Goal: Task Accomplishment & Management: Manage account settings

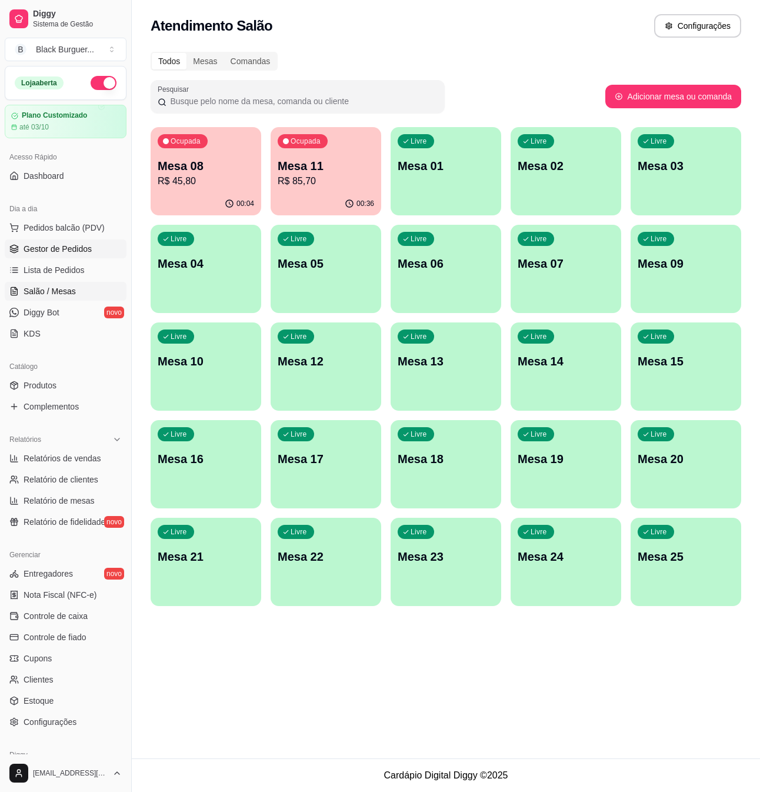
click at [44, 249] on span "Gestor de Pedidos" at bounding box center [58, 249] width 68 height 12
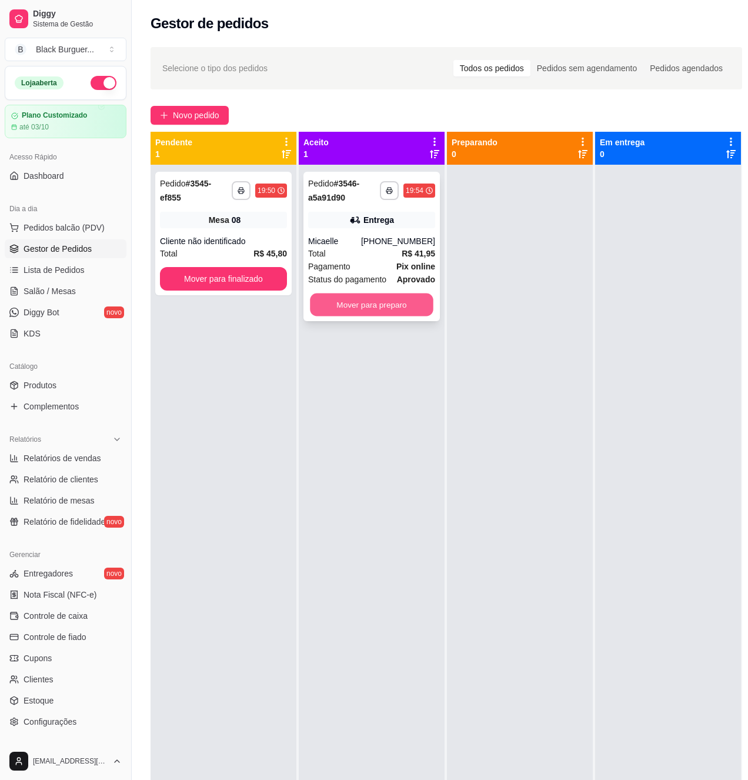
click at [368, 309] on button "Mover para preparo" at bounding box center [372, 305] width 124 height 23
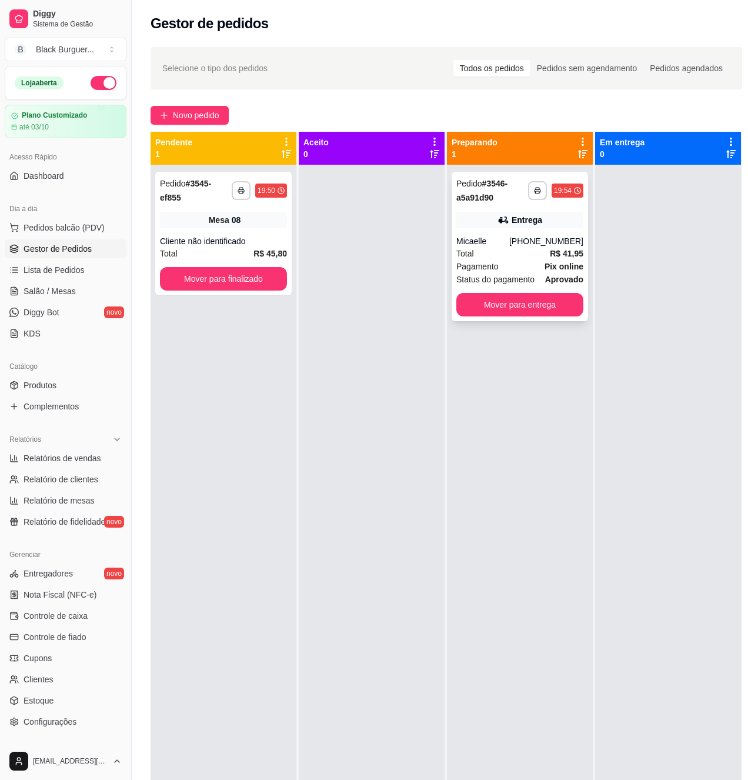
click at [525, 257] on div "Total R$ 41,95" at bounding box center [520, 253] width 127 height 13
click at [191, 280] on button "Mover para finalizado" at bounding box center [223, 279] width 127 height 24
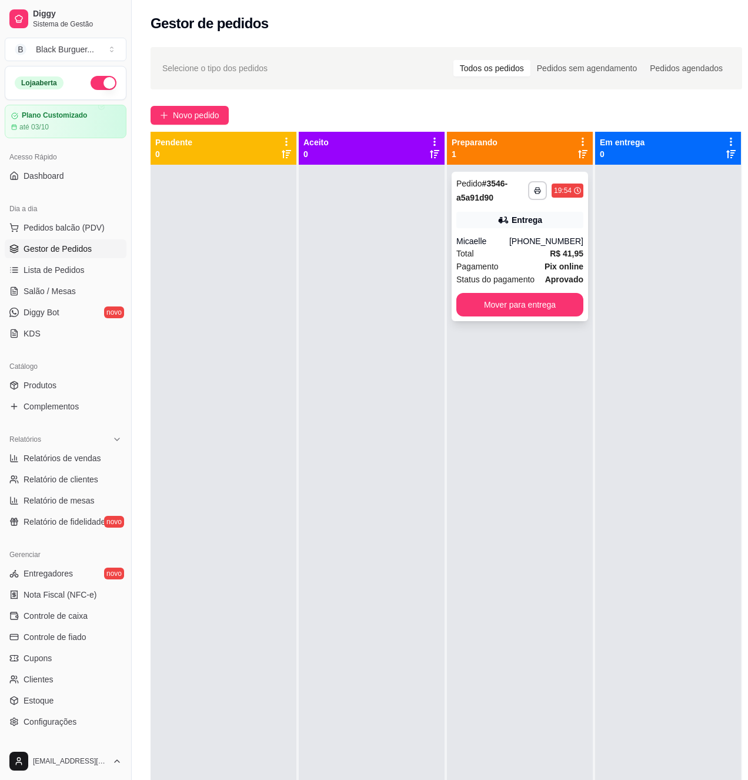
click at [537, 254] on div "Total R$ 41,95" at bounding box center [520, 253] width 127 height 13
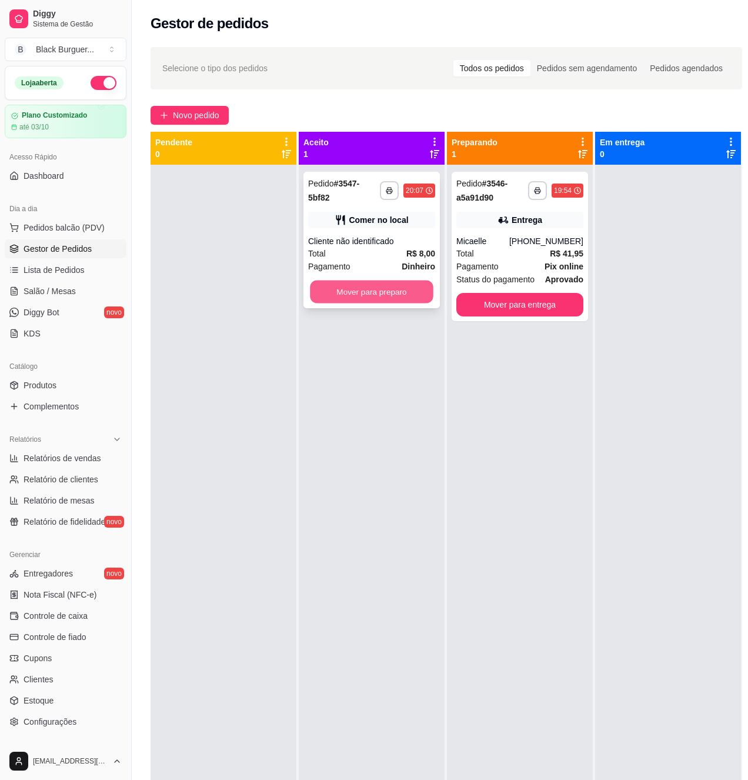
click at [380, 299] on button "Mover para preparo" at bounding box center [372, 292] width 124 height 23
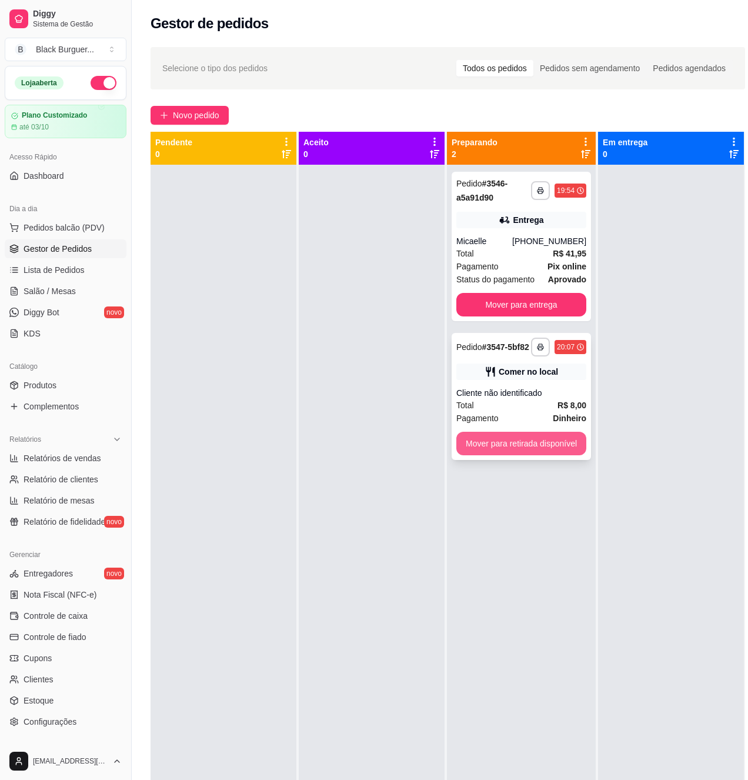
click at [521, 445] on button "Mover para retirada disponível" at bounding box center [522, 444] width 130 height 24
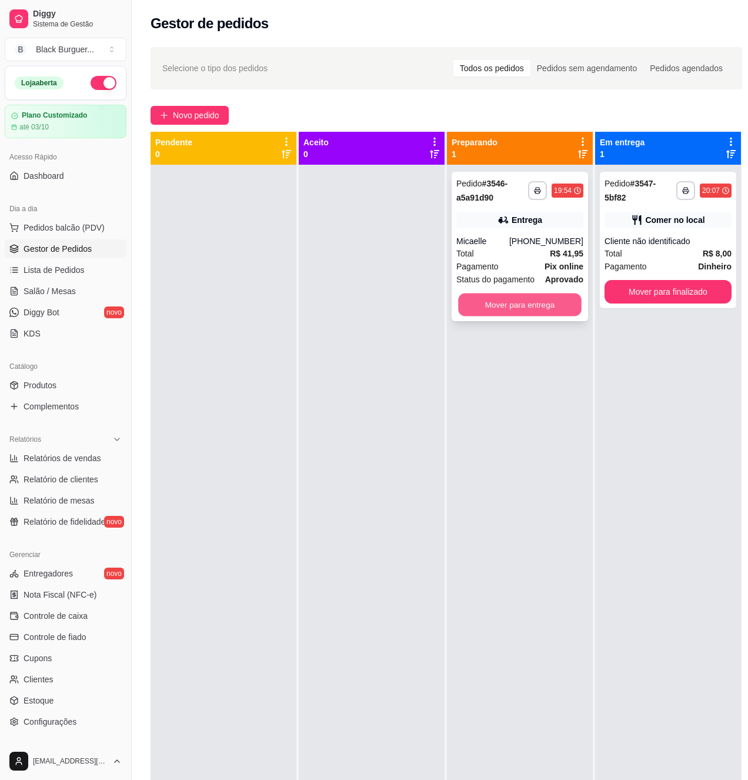
click at [517, 309] on button "Mover para entrega" at bounding box center [520, 305] width 124 height 23
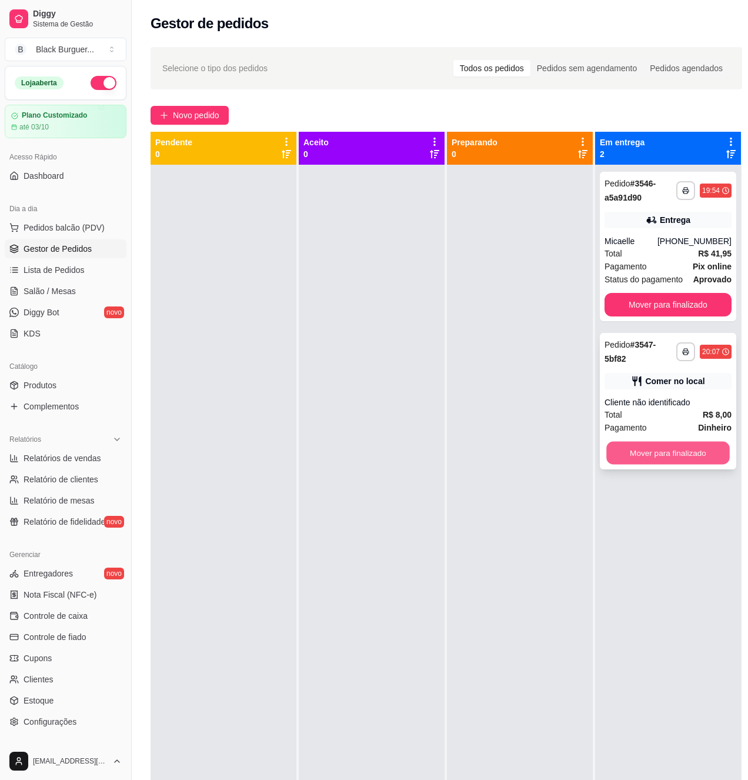
click at [676, 450] on button "Mover para finalizado" at bounding box center [669, 453] width 124 height 23
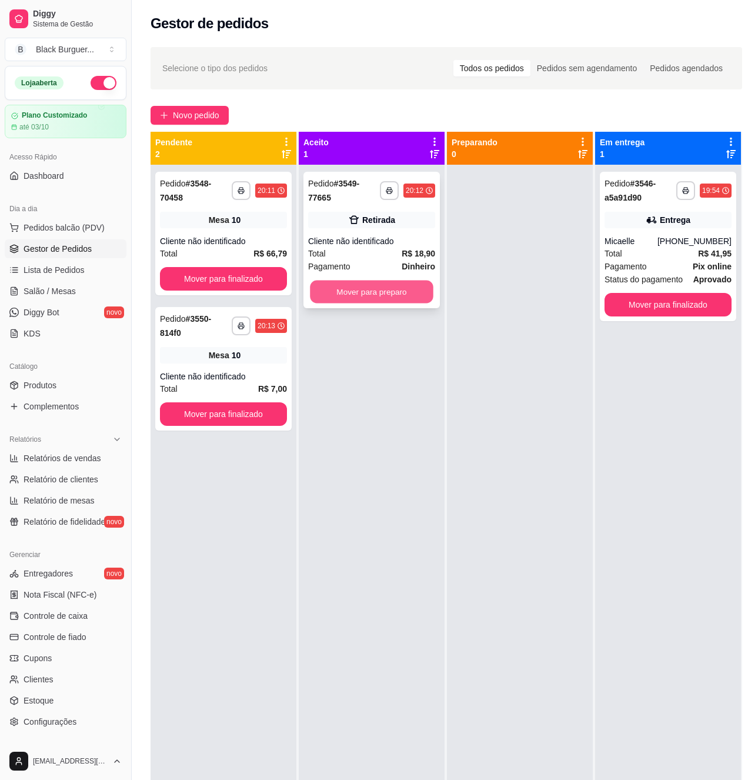
click at [358, 284] on button "Mover para preparo" at bounding box center [372, 292] width 124 height 23
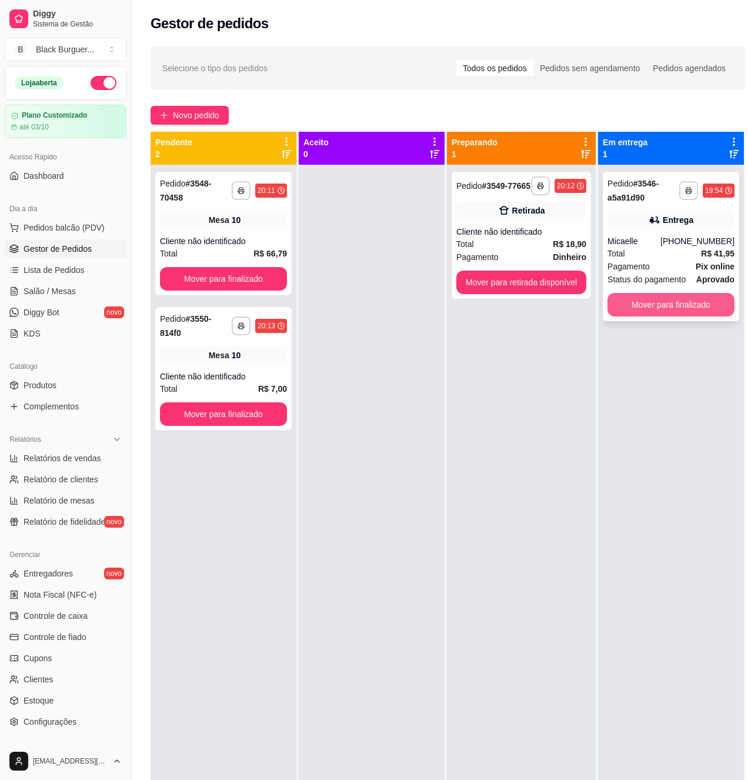
click at [709, 302] on button "Mover para finalizado" at bounding box center [671, 305] width 127 height 24
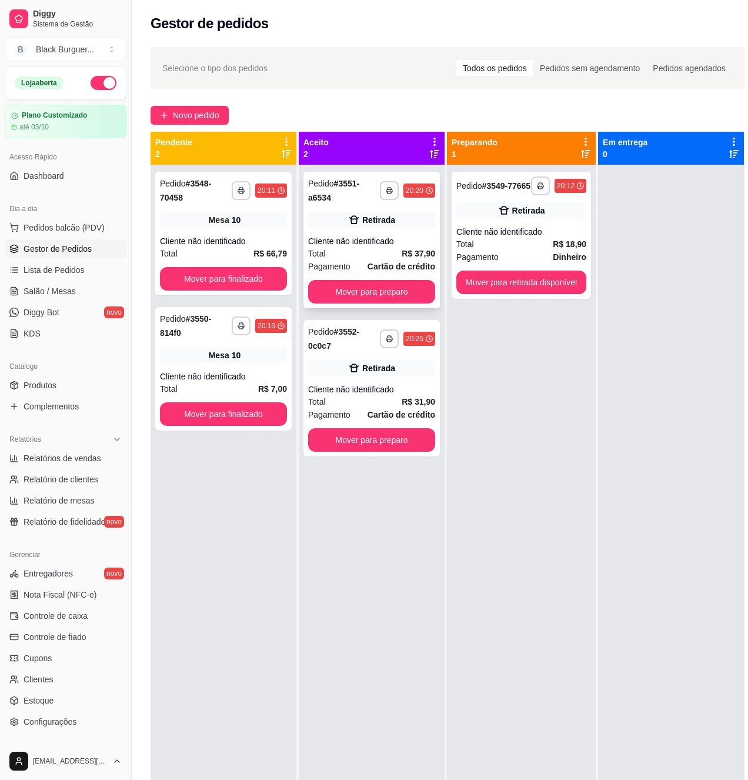
click at [391, 243] on div "Cliente não identificado" at bounding box center [371, 241] width 127 height 12
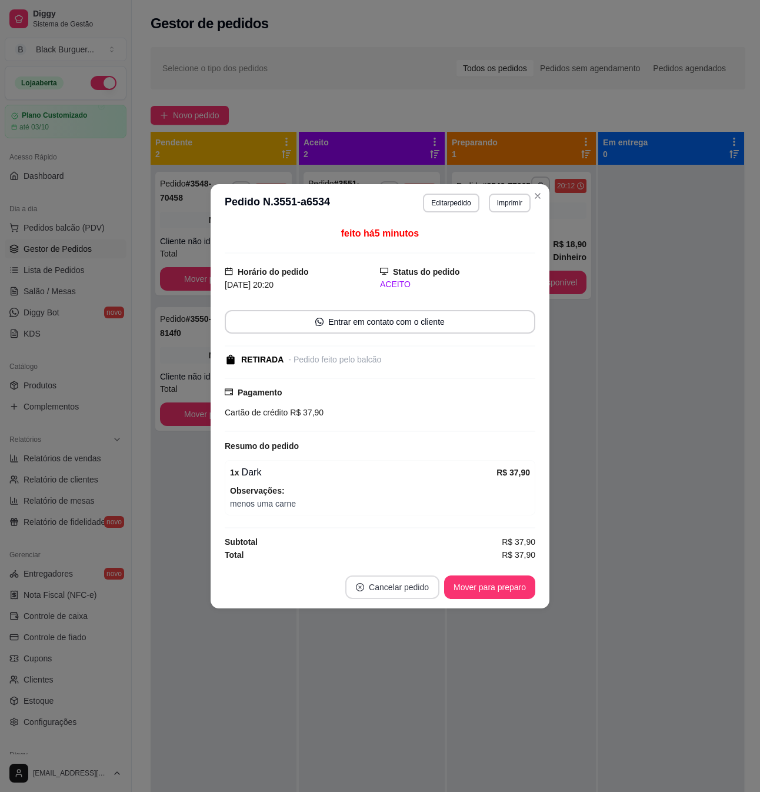
click at [372, 592] on button "Cancelar pedido" at bounding box center [392, 587] width 94 height 24
click at [405, 558] on button "Sim" at bounding box center [425, 559] width 46 height 23
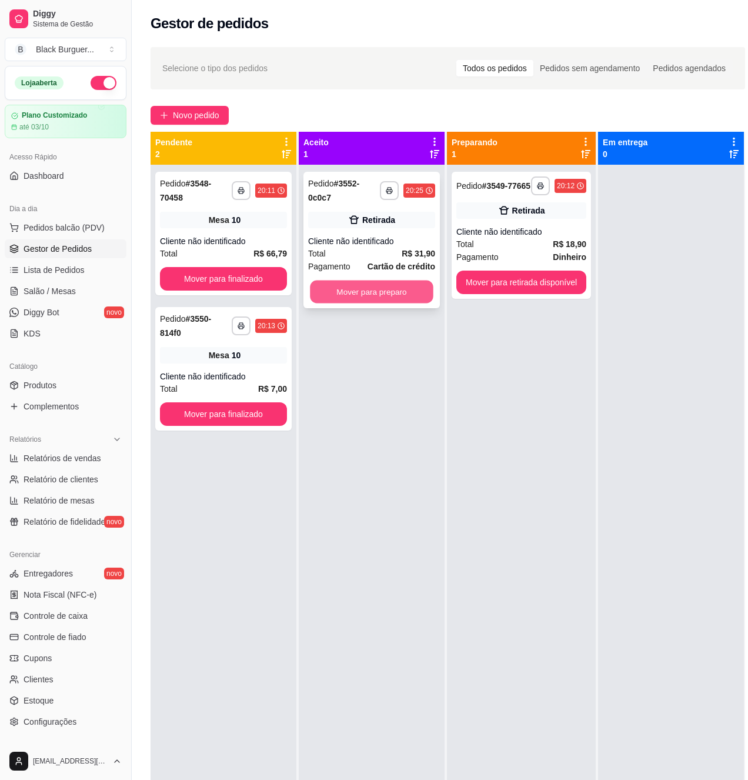
click at [393, 292] on button "Mover para preparo" at bounding box center [372, 292] width 124 height 23
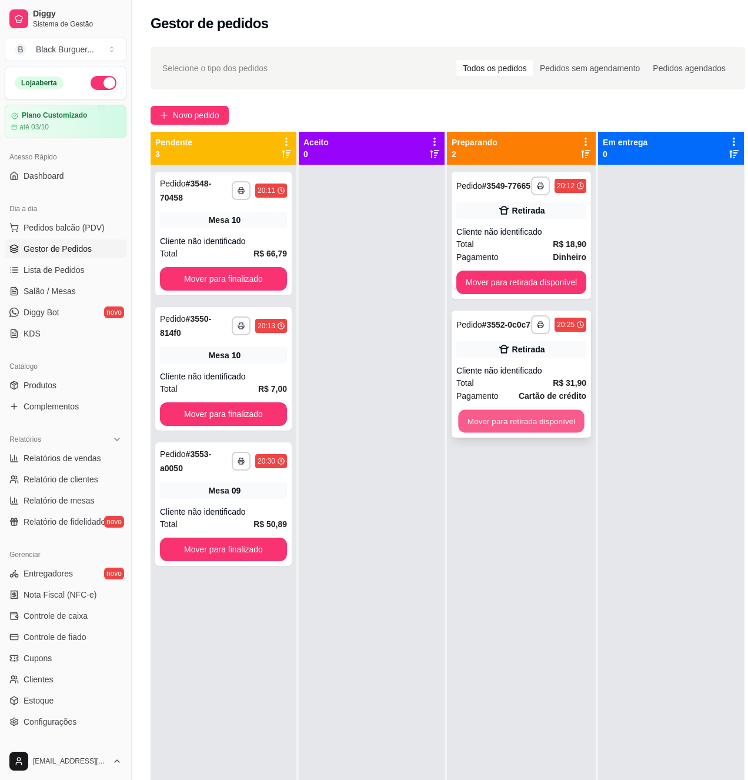
click at [525, 433] on button "Mover para retirada disponível" at bounding box center [521, 421] width 126 height 23
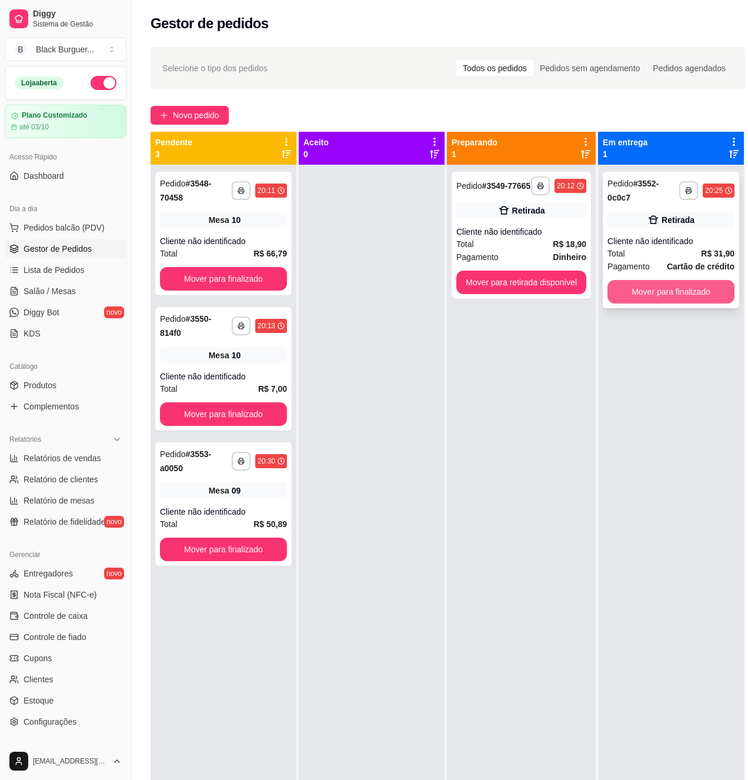
click at [666, 293] on button "Mover para finalizado" at bounding box center [671, 292] width 127 height 24
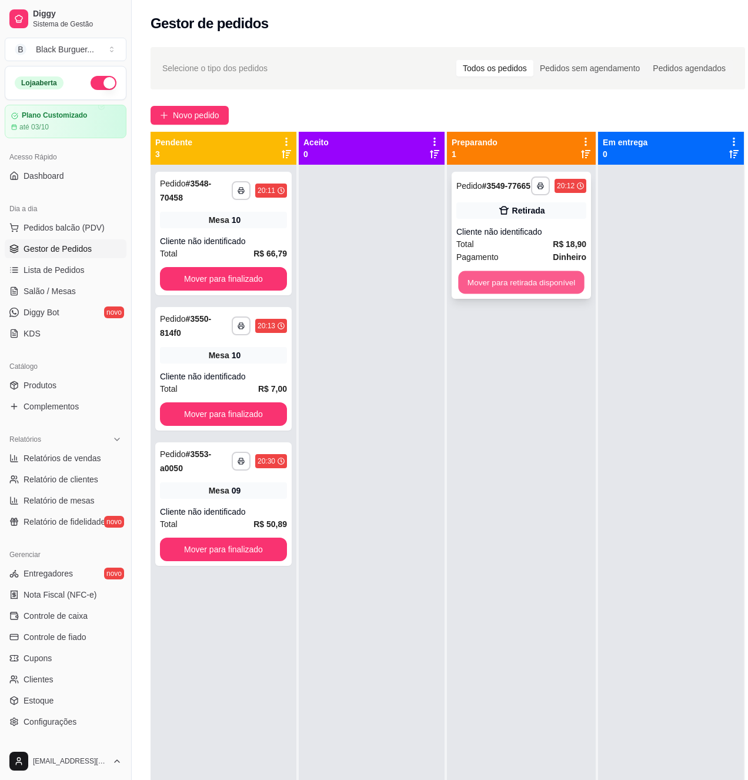
click at [577, 294] on button "Mover para retirada disponível" at bounding box center [521, 282] width 126 height 23
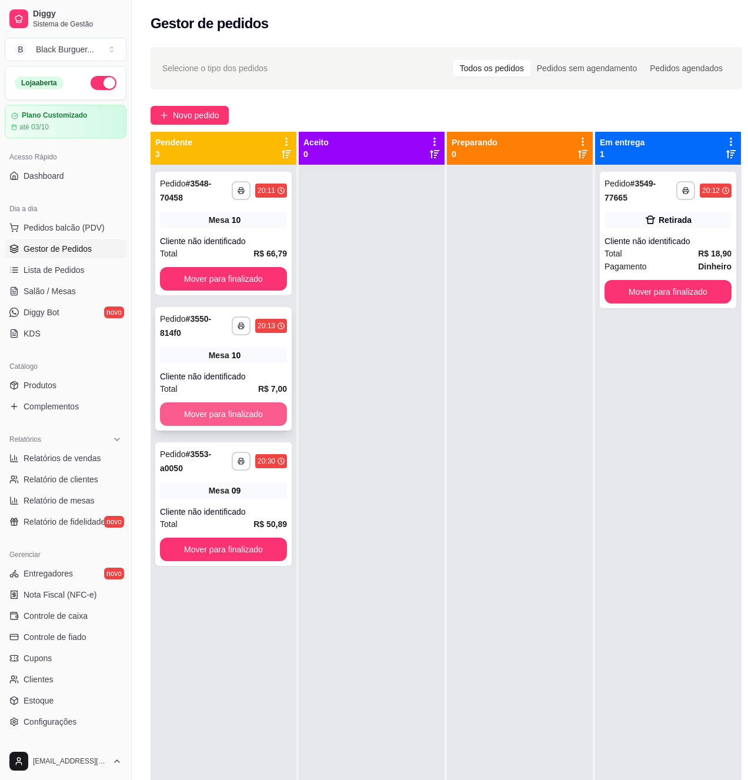
click at [226, 418] on button "Mover para finalizado" at bounding box center [223, 414] width 127 height 24
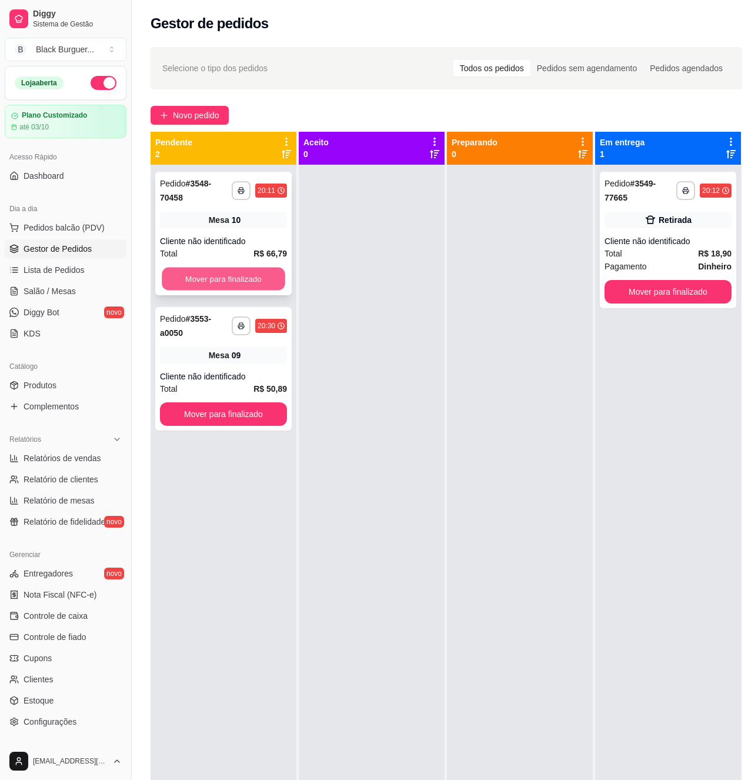
click at [238, 274] on button "Mover para finalizado" at bounding box center [224, 279] width 124 height 23
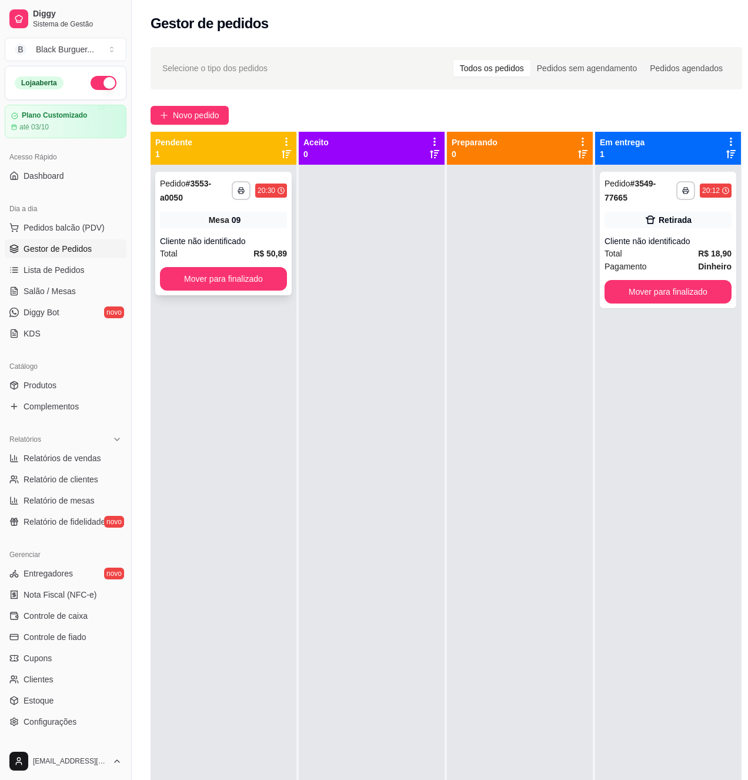
click at [224, 231] on div "**********" at bounding box center [223, 234] width 136 height 124
click at [669, 288] on button "Mover para finalizado" at bounding box center [668, 292] width 127 height 24
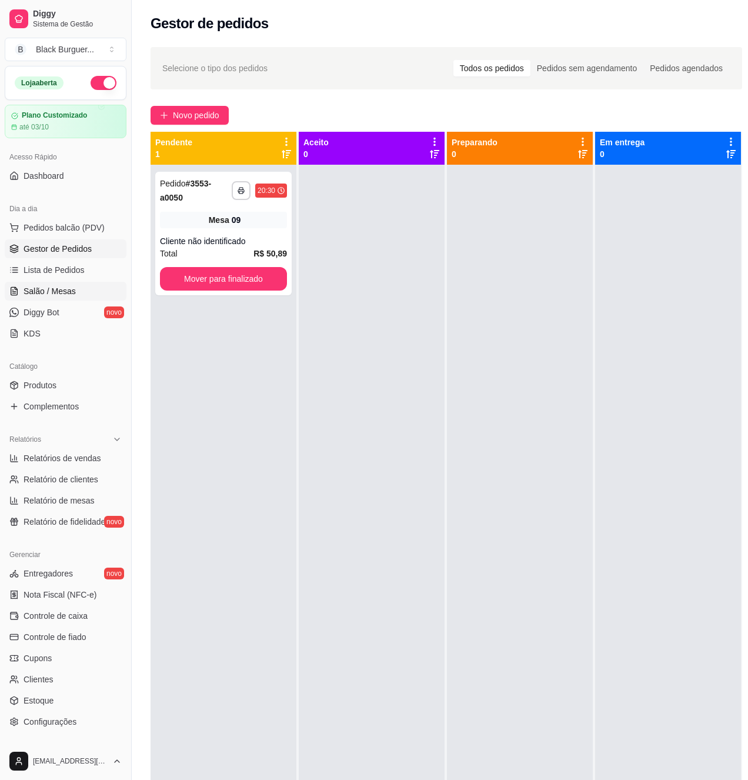
click at [59, 292] on span "Salão / Mesas" at bounding box center [50, 291] width 52 height 12
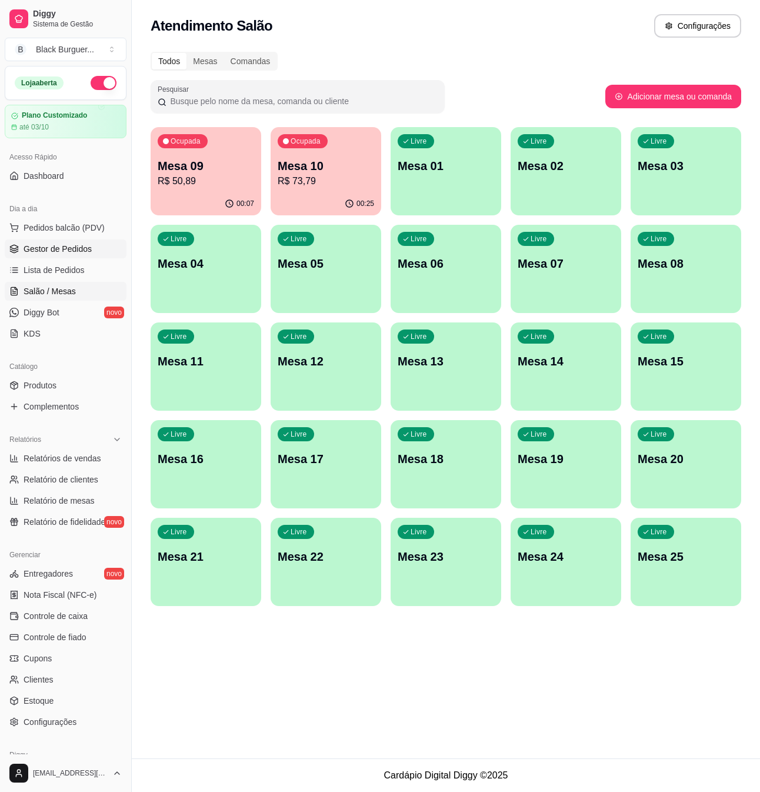
click at [60, 252] on span "Gestor de Pedidos" at bounding box center [58, 249] width 68 height 12
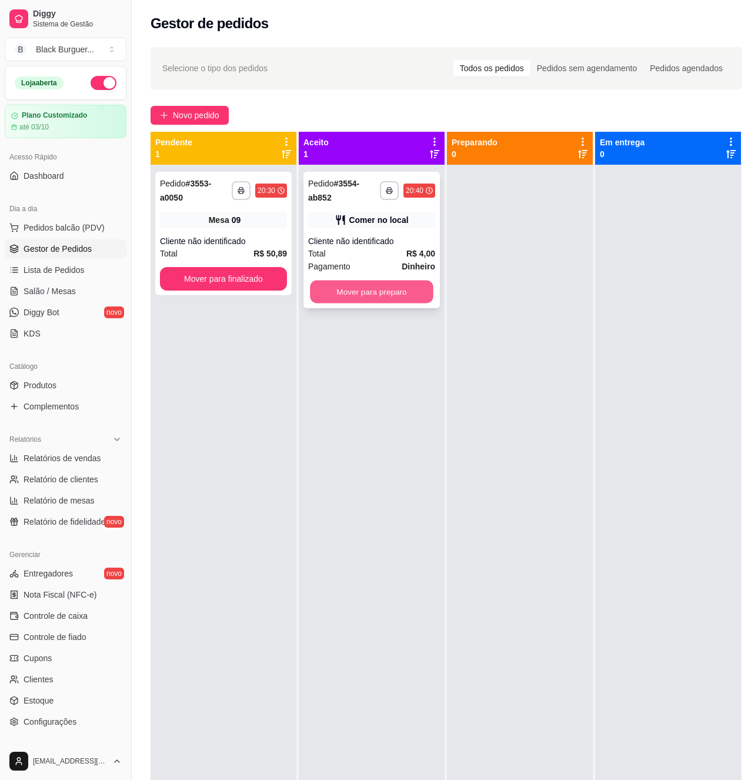
click at [402, 290] on button "Mover para preparo" at bounding box center [372, 292] width 124 height 23
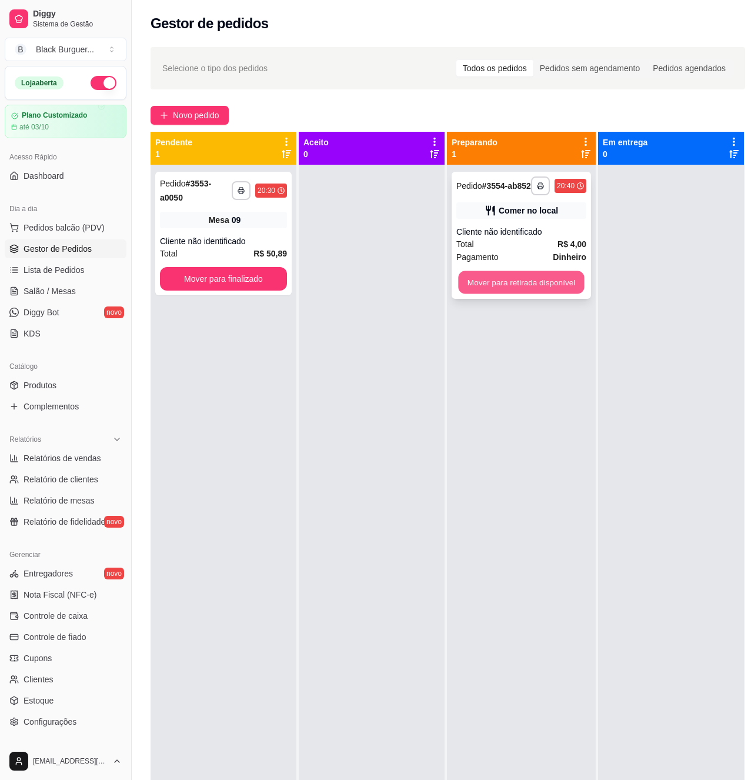
click at [467, 285] on button "Mover para retirada disponível" at bounding box center [521, 282] width 126 height 23
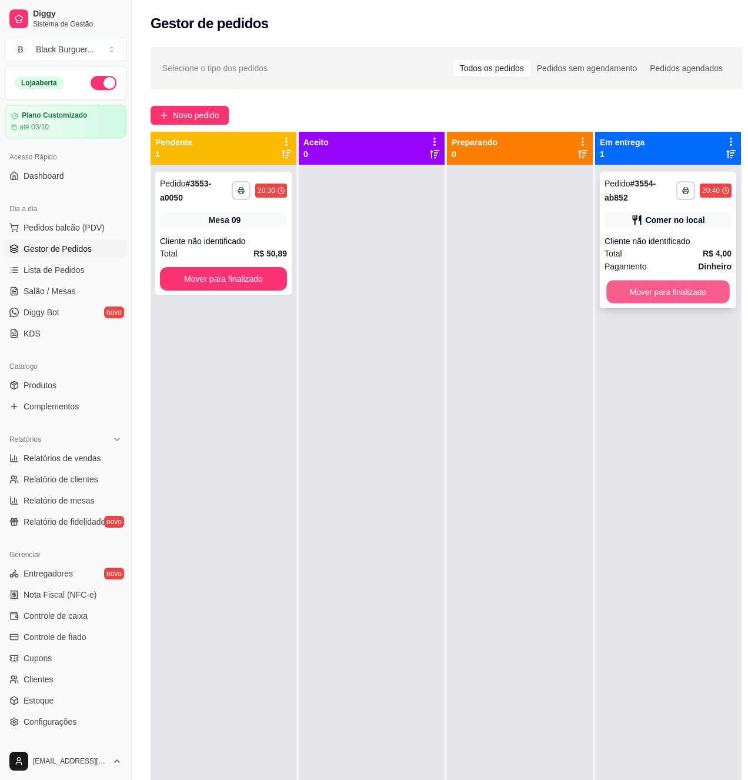
click at [638, 292] on button "Mover para finalizado" at bounding box center [669, 292] width 124 height 23
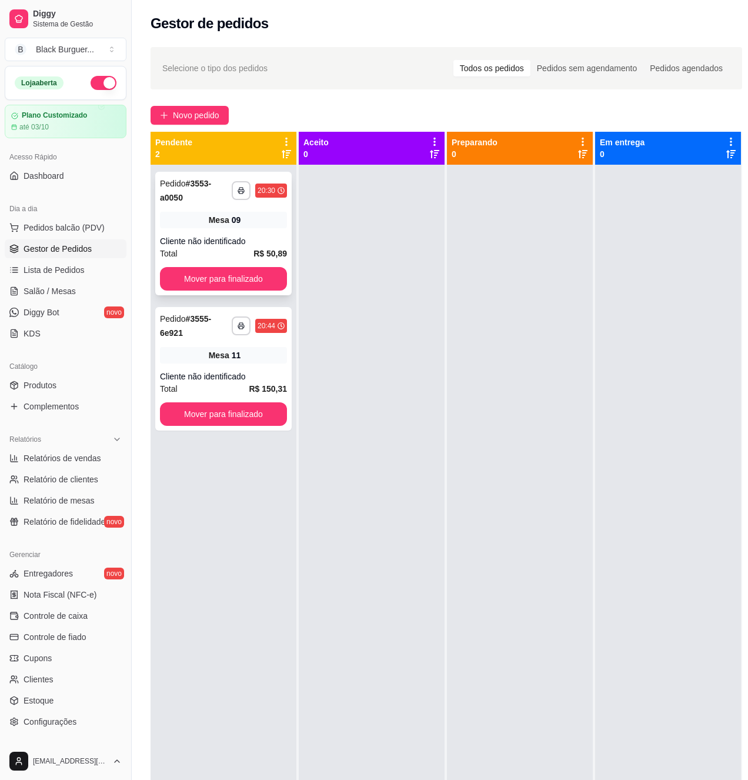
click at [238, 241] on div "Cliente não identificado" at bounding box center [223, 241] width 127 height 12
click at [205, 269] on button "Mover para finalizado" at bounding box center [223, 279] width 127 height 24
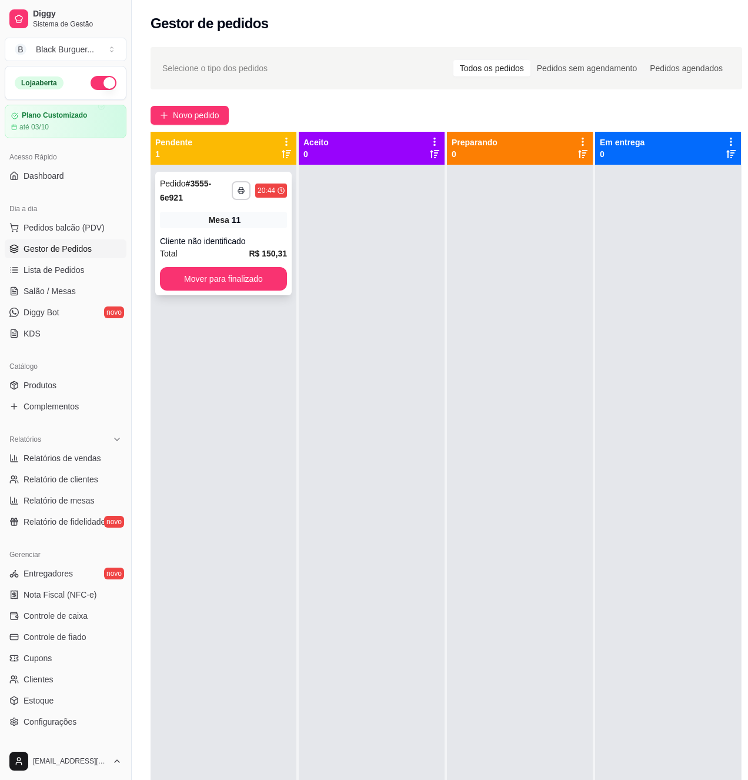
click at [222, 222] on span "Mesa" at bounding box center [219, 220] width 21 height 12
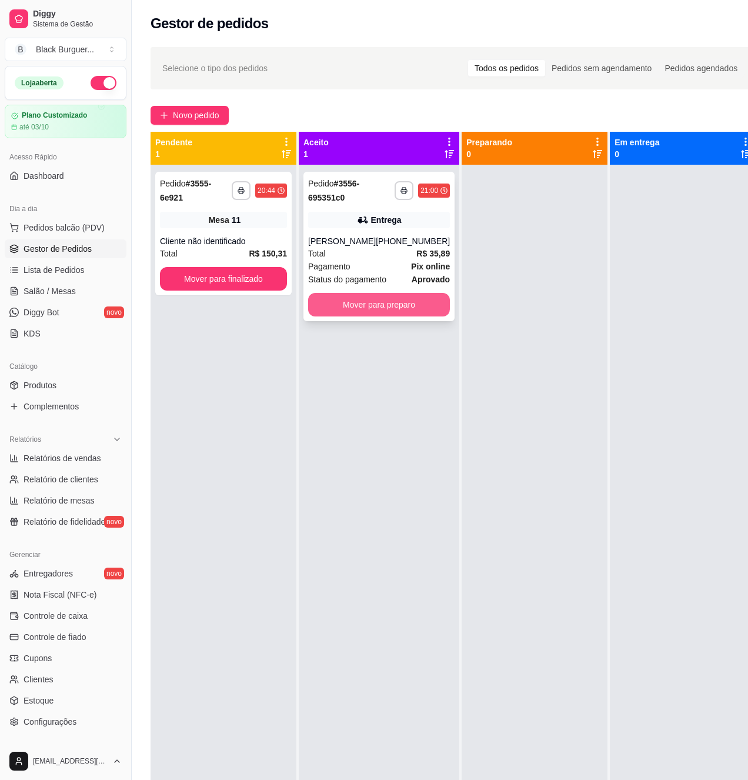
click at [353, 305] on button "Mover para preparo" at bounding box center [379, 305] width 142 height 24
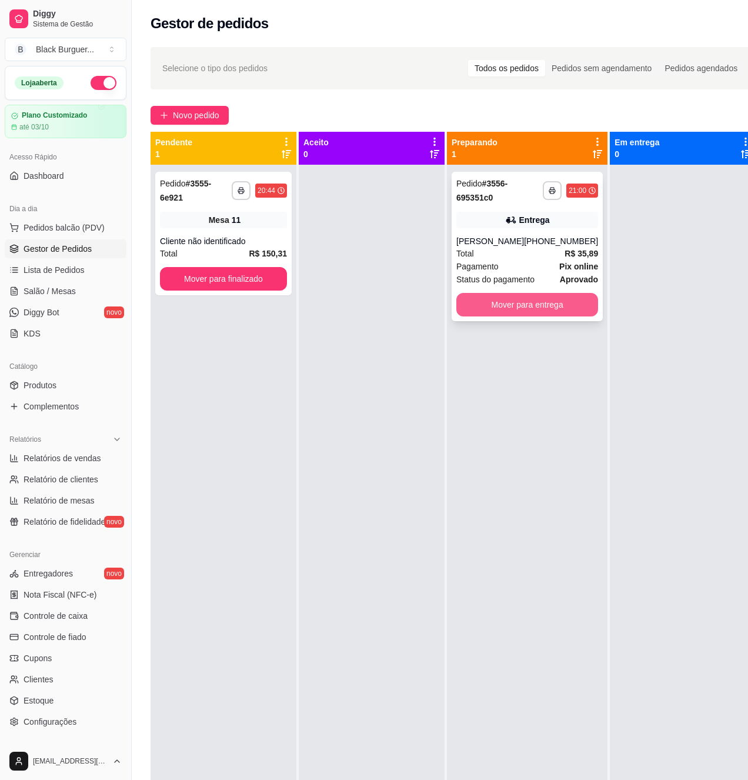
click at [495, 290] on div "**********" at bounding box center [527, 246] width 151 height 149
click at [521, 312] on button "Mover para entrega" at bounding box center [528, 305] width 138 height 23
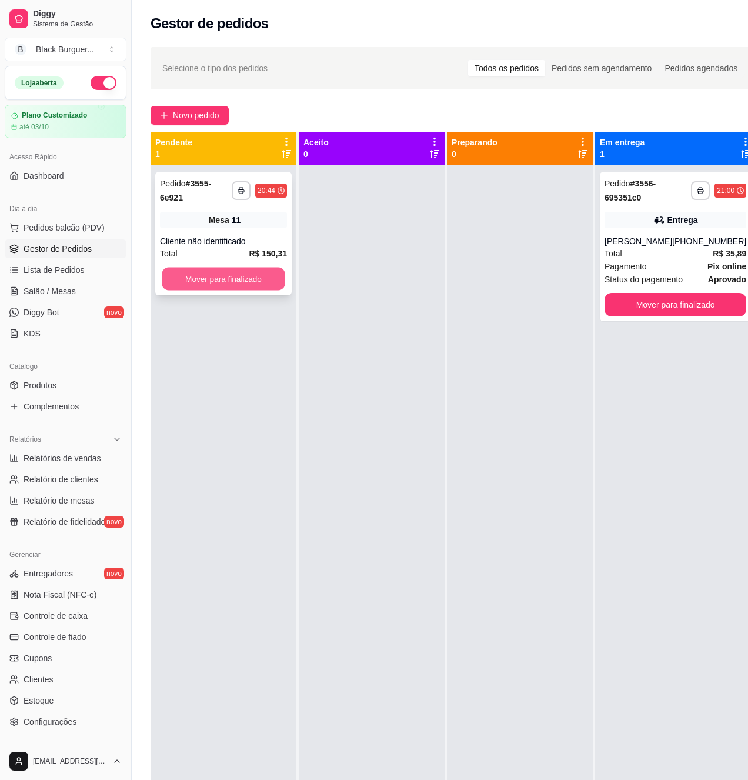
click at [232, 269] on button "Mover para finalizado" at bounding box center [224, 279] width 124 height 23
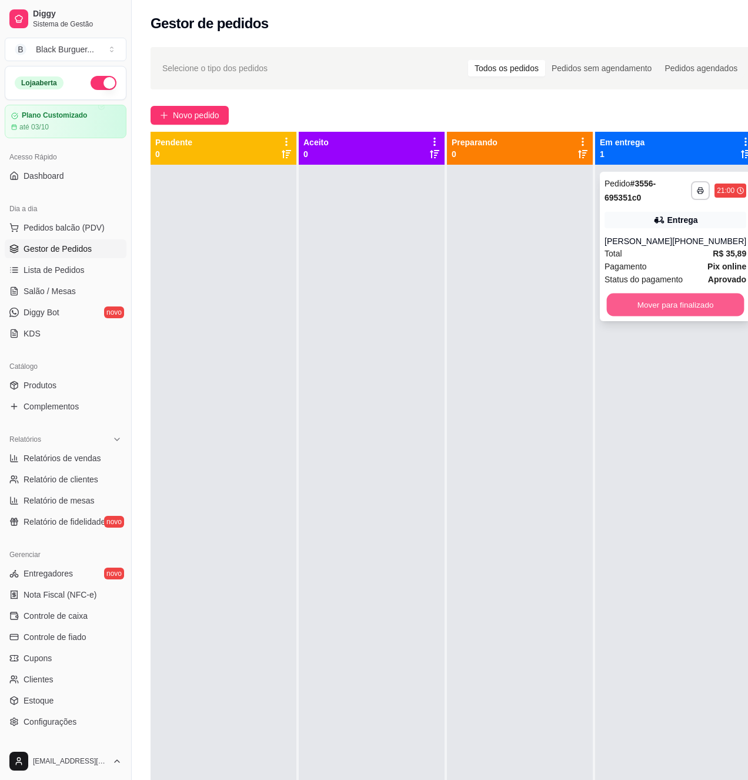
click at [666, 300] on button "Mover para finalizado" at bounding box center [676, 305] width 138 height 23
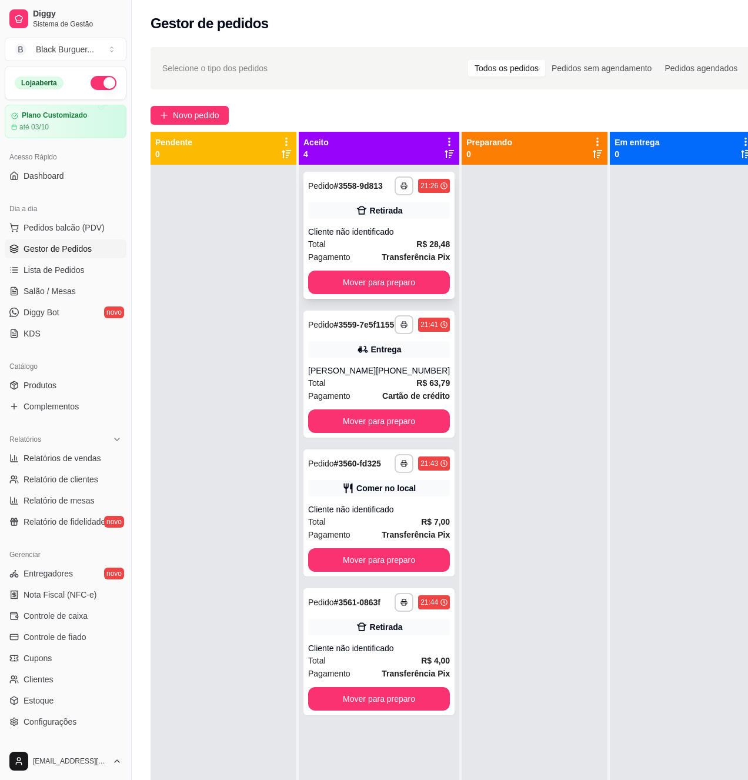
click at [361, 251] on div "Total R$ 28,48" at bounding box center [379, 244] width 142 height 13
click at [410, 290] on button "Mover para preparo" at bounding box center [380, 282] width 138 height 23
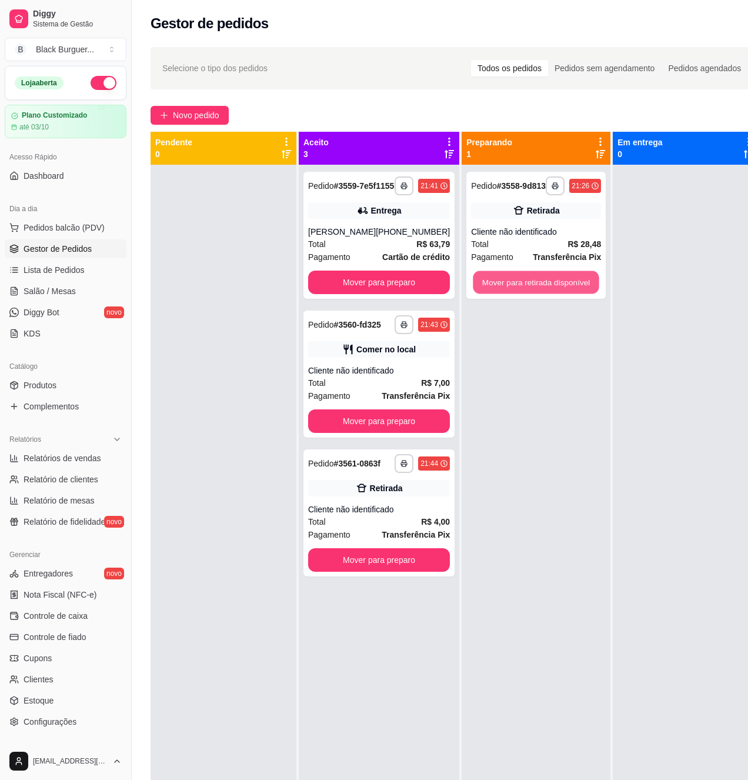
click at [490, 294] on button "Mover para retirada disponível" at bounding box center [536, 282] width 126 height 23
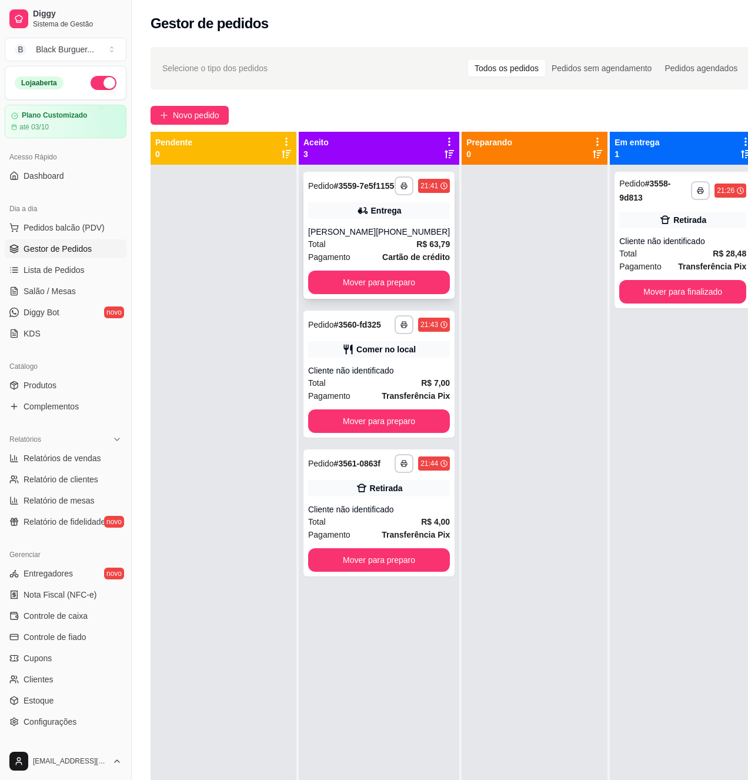
click at [354, 251] on div "Total R$ 63,79" at bounding box center [379, 244] width 142 height 13
click at [386, 294] on button "Mover para preparo" at bounding box center [380, 282] width 138 height 23
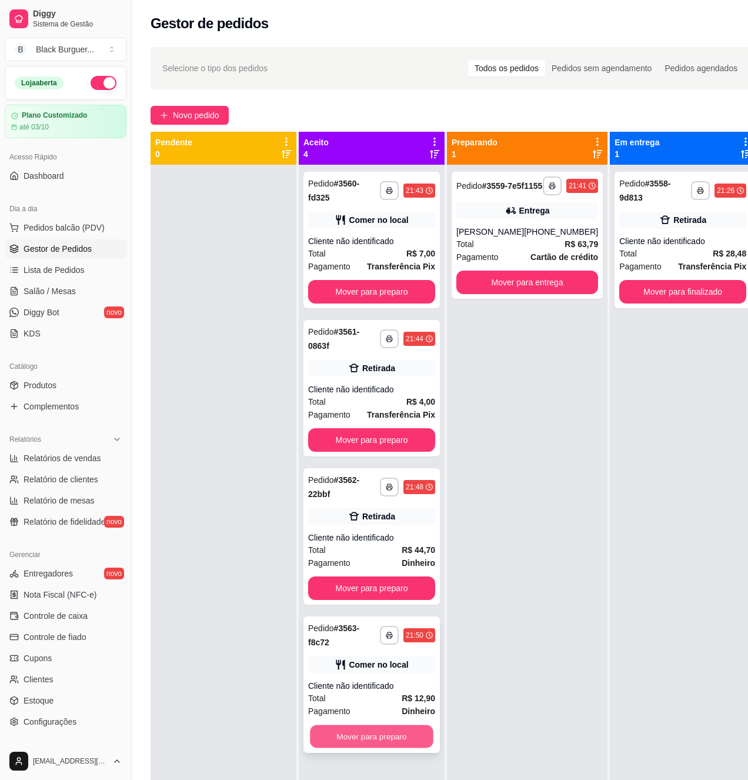
click at [391, 740] on button "Mover para preparo" at bounding box center [372, 736] width 124 height 23
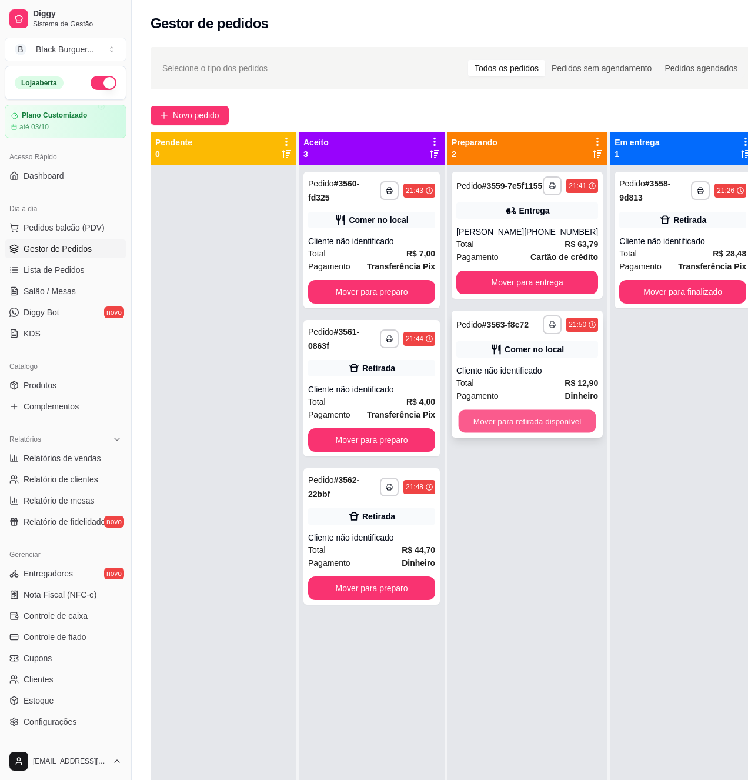
click at [542, 433] on button "Mover para retirada disponível" at bounding box center [528, 421] width 138 height 23
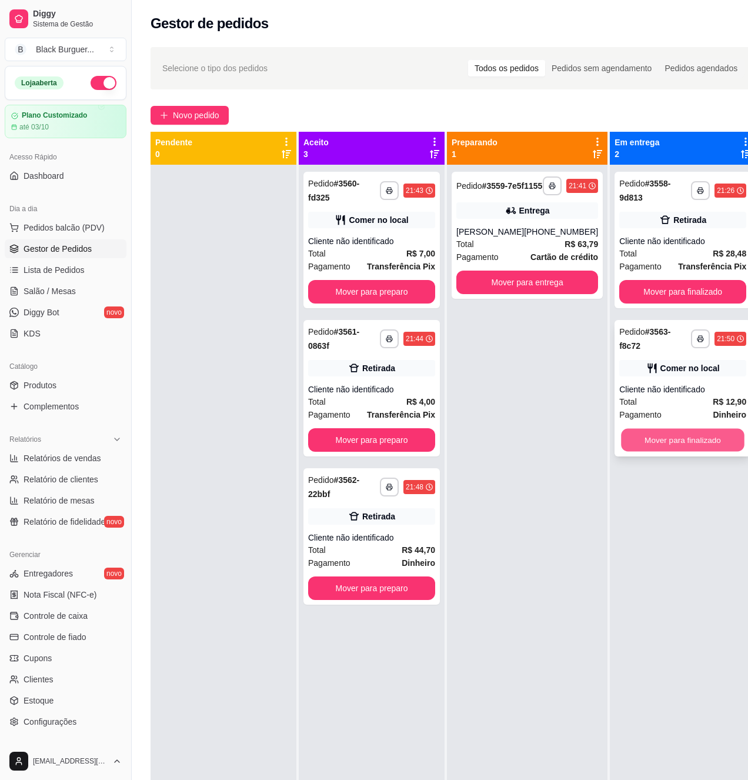
click at [690, 441] on button "Mover para finalizado" at bounding box center [683, 440] width 124 height 23
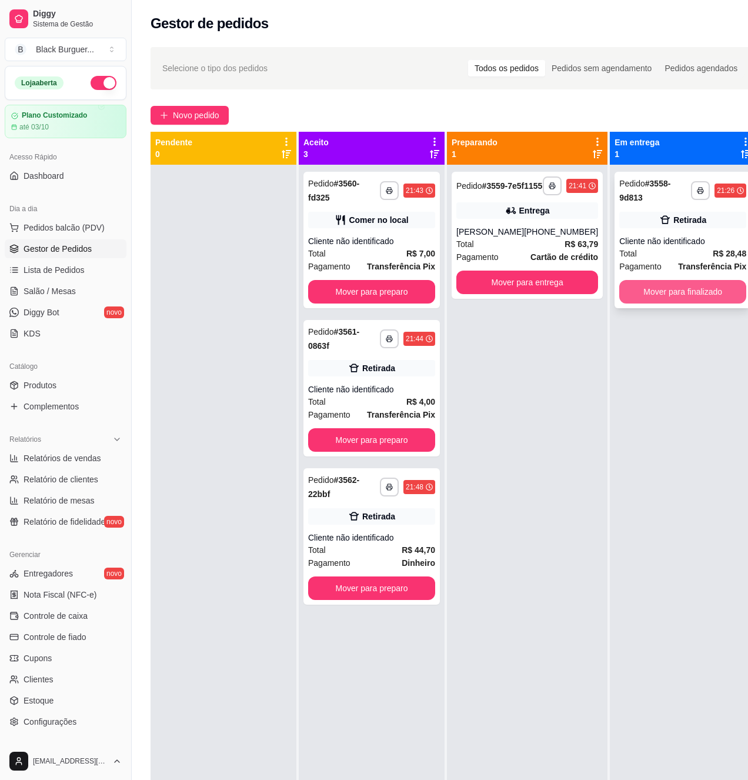
click at [655, 295] on button "Mover para finalizado" at bounding box center [683, 292] width 127 height 24
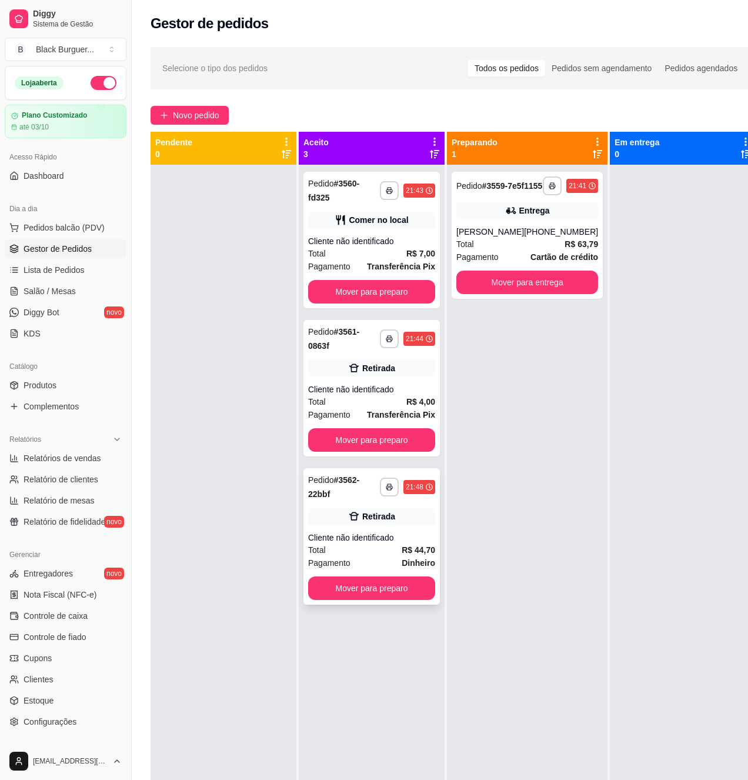
click at [382, 551] on div "Total R$ 44,70" at bounding box center [371, 550] width 127 height 13
click at [389, 408] on div "Total R$ 4,00" at bounding box center [371, 401] width 127 height 13
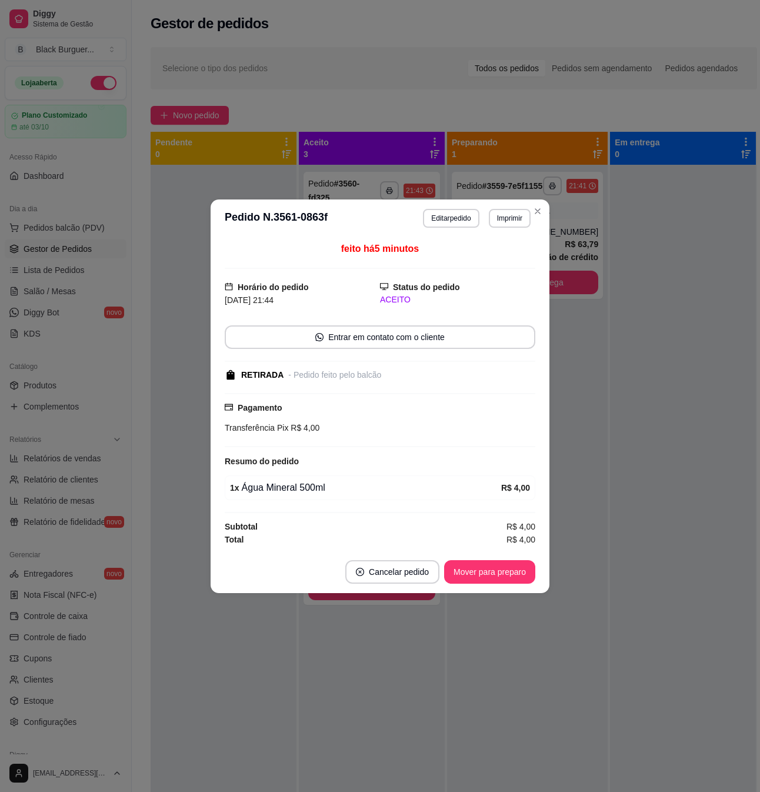
click at [259, 577] on div "**********" at bounding box center [380, 396] width 760 height 792
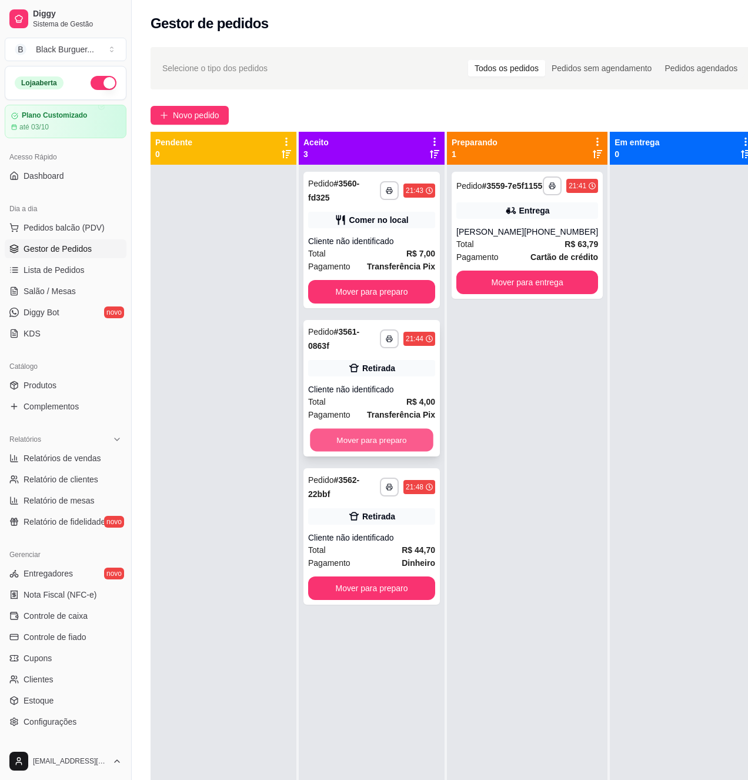
click at [384, 451] on button "Mover para preparo" at bounding box center [372, 440] width 124 height 23
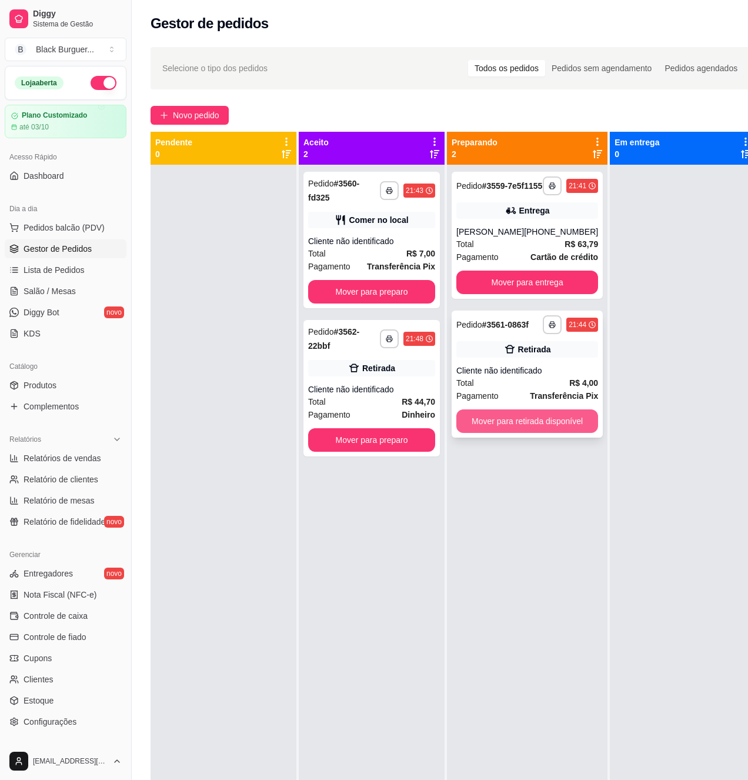
click at [511, 429] on button "Mover para retirada disponível" at bounding box center [528, 421] width 142 height 24
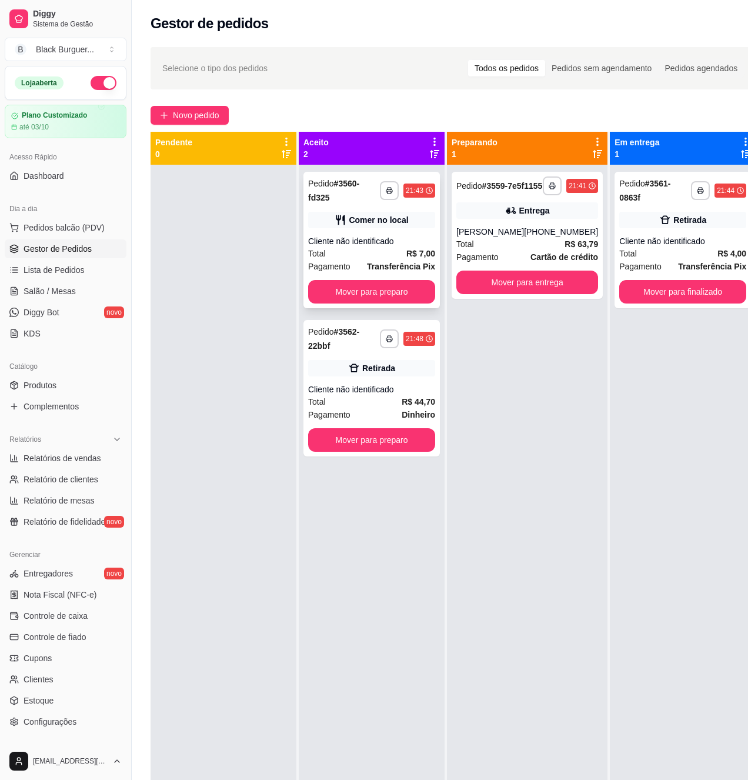
click at [407, 243] on div "Cliente não identificado" at bounding box center [371, 241] width 127 height 12
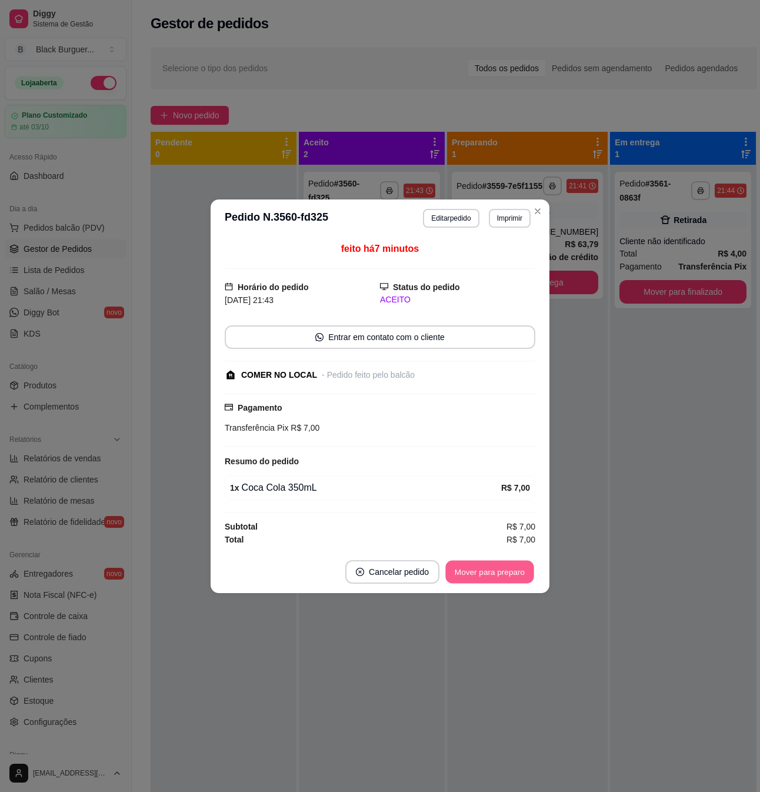
click at [481, 567] on button "Mover para preparo" at bounding box center [489, 571] width 88 height 23
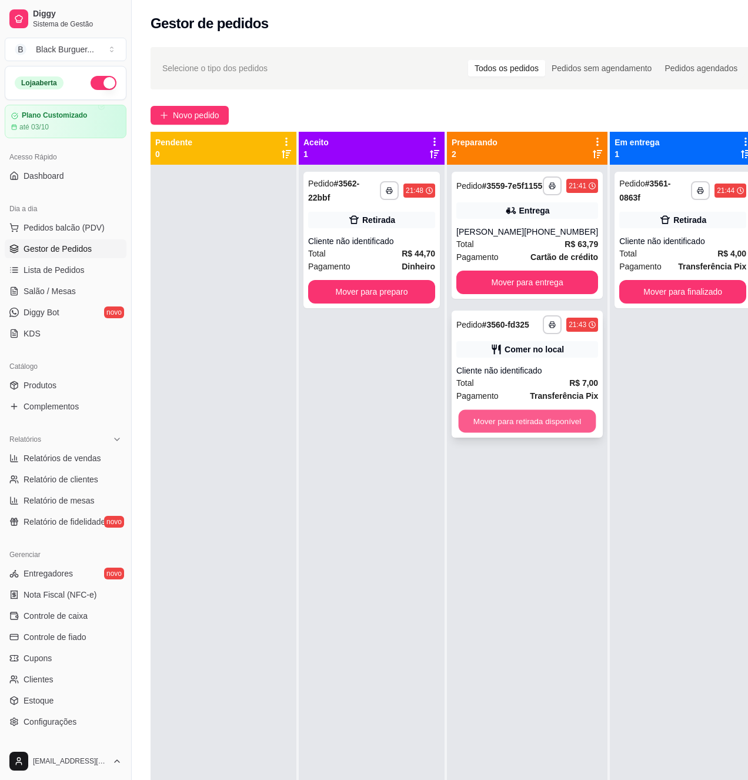
click at [532, 431] on button "Mover para retirada disponível" at bounding box center [528, 421] width 138 height 23
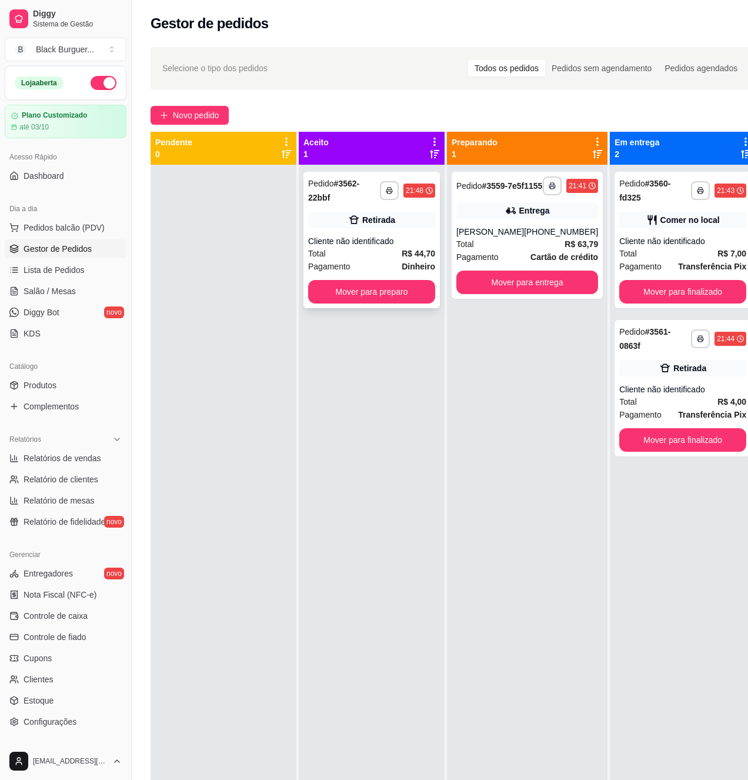
click at [377, 255] on div "Total R$ 44,70" at bounding box center [371, 253] width 127 height 13
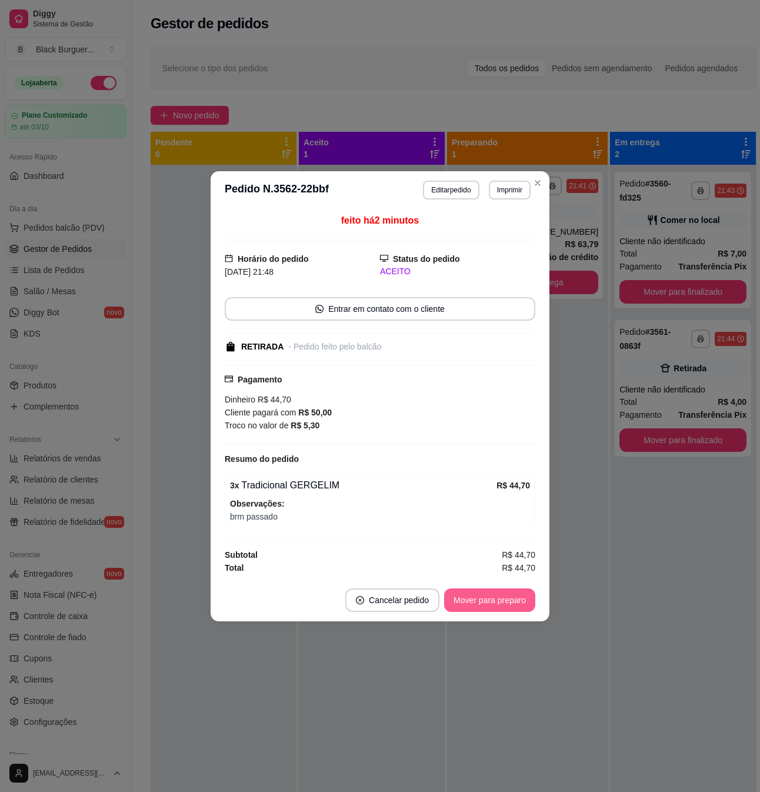
click at [479, 601] on button "Mover para preparo" at bounding box center [489, 600] width 91 height 24
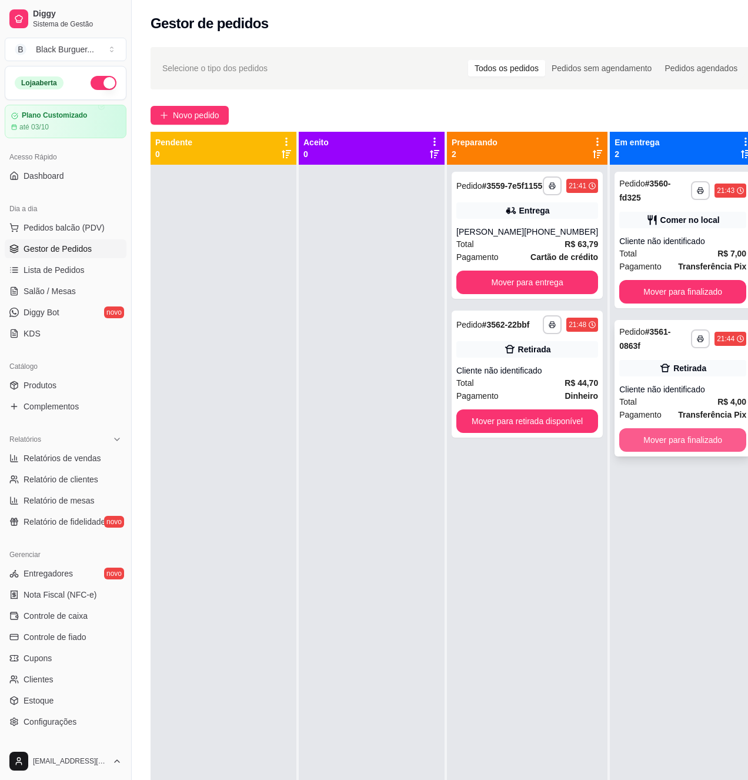
click at [677, 445] on button "Mover para finalizado" at bounding box center [683, 440] width 127 height 24
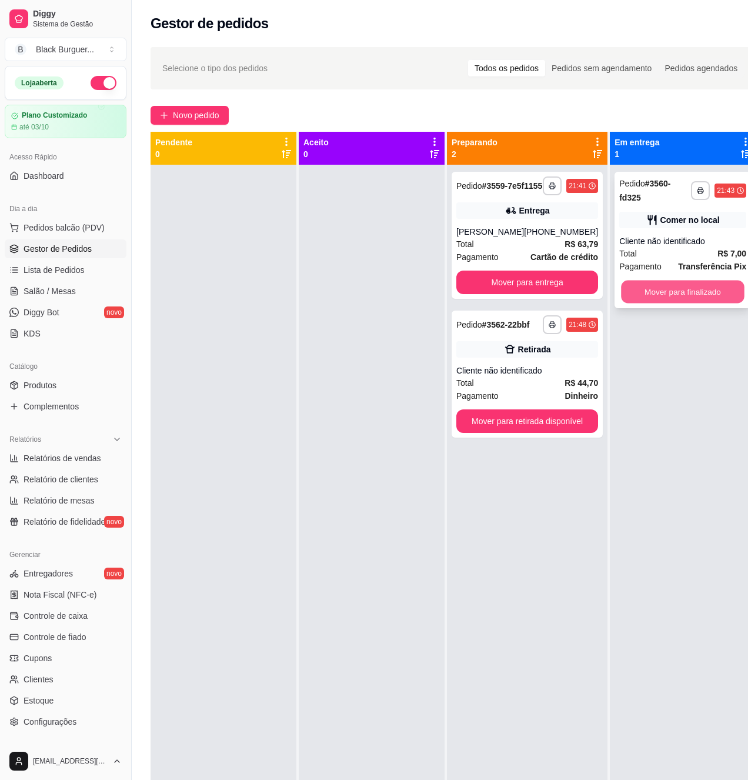
click at [667, 285] on button "Mover para finalizado" at bounding box center [683, 292] width 124 height 23
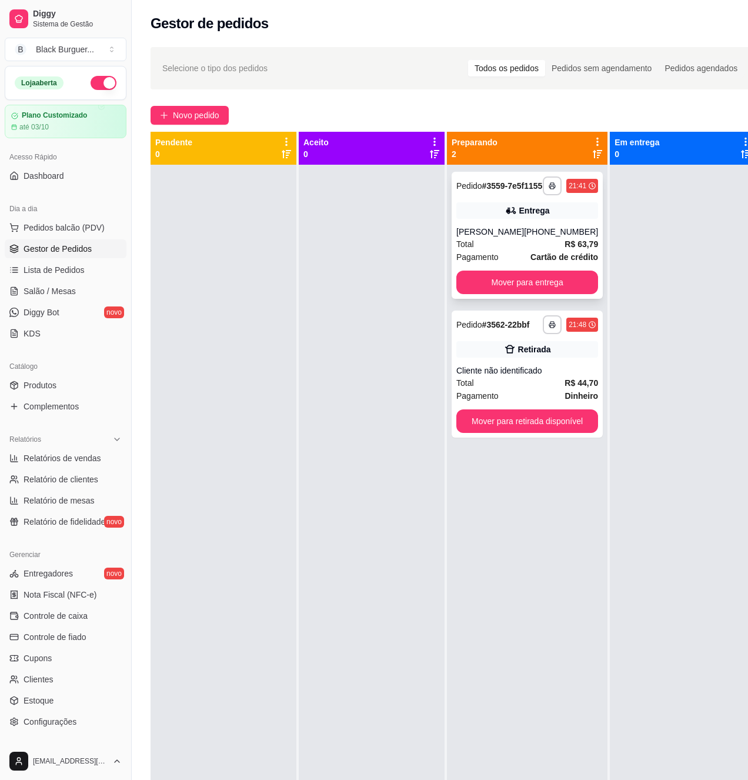
click at [504, 281] on div "**********" at bounding box center [527, 235] width 151 height 127
click at [512, 294] on button "Mover para entrega" at bounding box center [528, 282] width 138 height 23
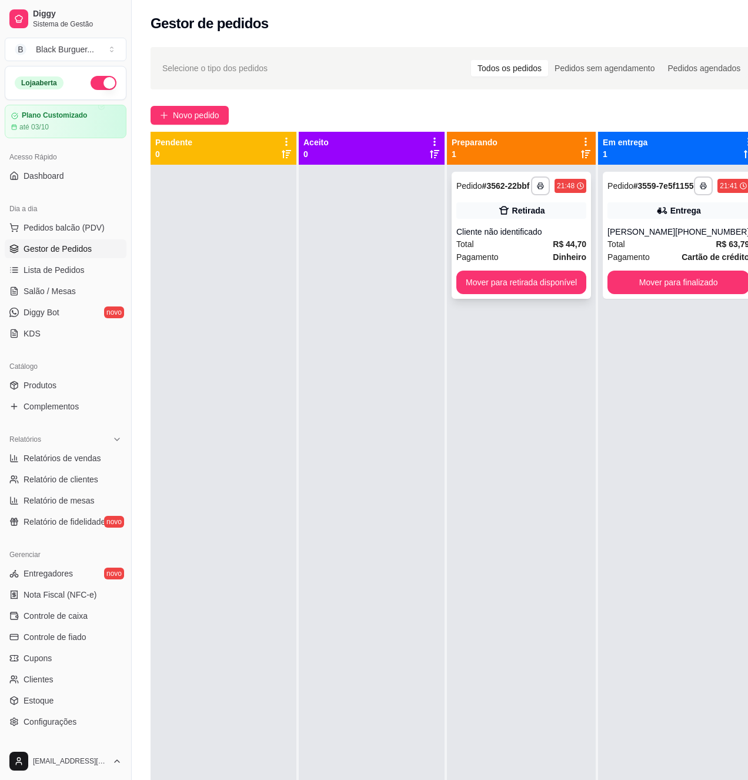
click at [519, 264] on div "Pagamento Dinheiro" at bounding box center [522, 257] width 130 height 13
click at [539, 288] on button "Mover para retirada disponível" at bounding box center [521, 282] width 126 height 23
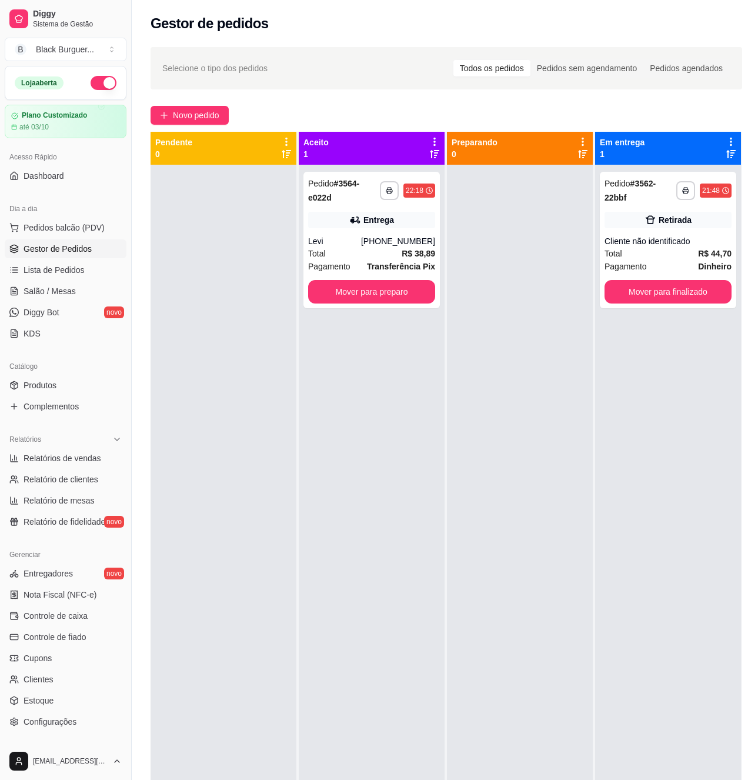
drag, startPoint x: 735, startPoint y: 540, endPoint x: 740, endPoint y: 241, distance: 298.9
click at [748, 269] on html "**********" at bounding box center [374, 390] width 748 height 780
click at [405, 291] on button "Mover para preparo" at bounding box center [372, 292] width 124 height 23
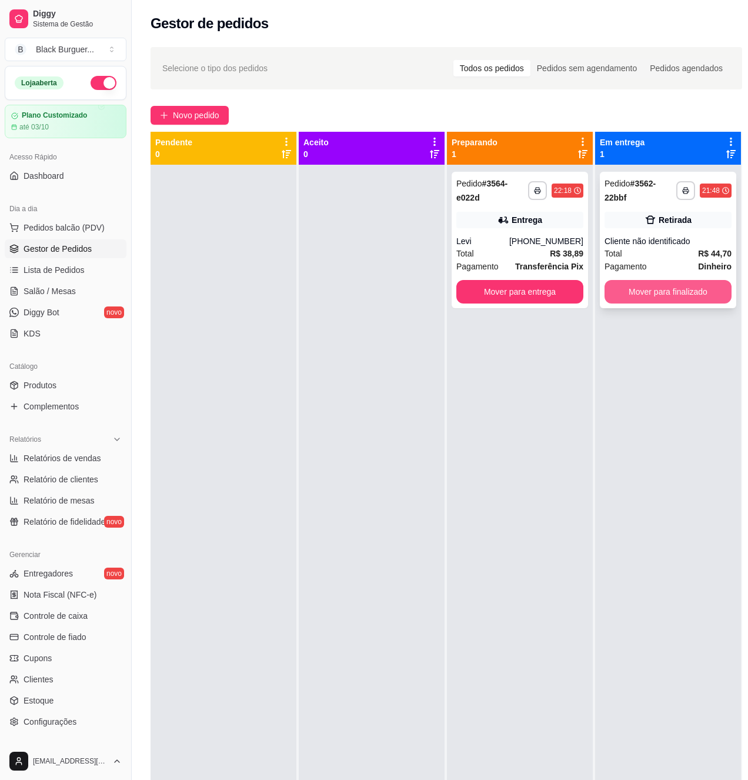
click at [666, 287] on button "Mover para finalizado" at bounding box center [668, 292] width 127 height 24
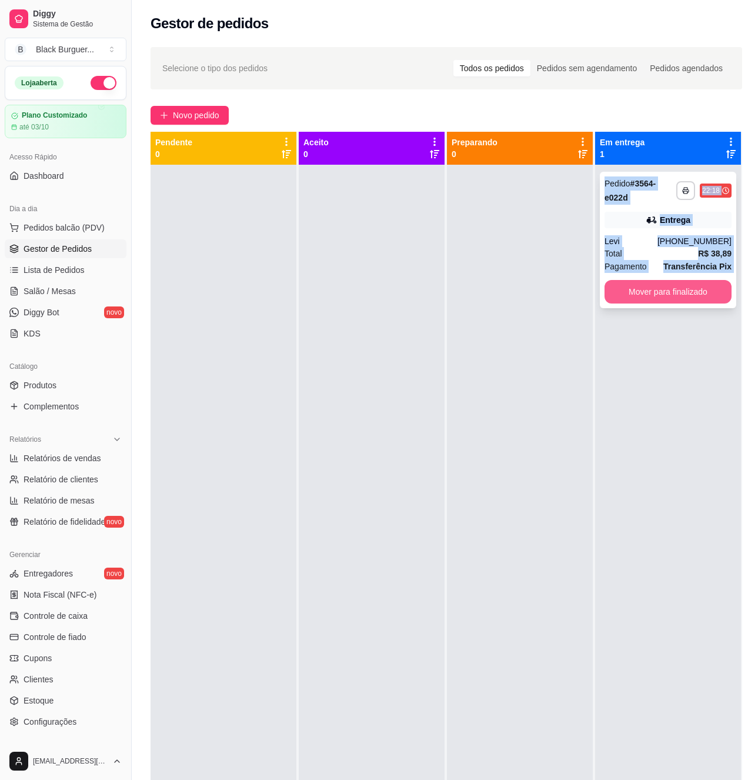
click at [642, 292] on button "Mover para finalizado" at bounding box center [668, 292] width 127 height 24
